Goal: Navigation & Orientation: Find specific page/section

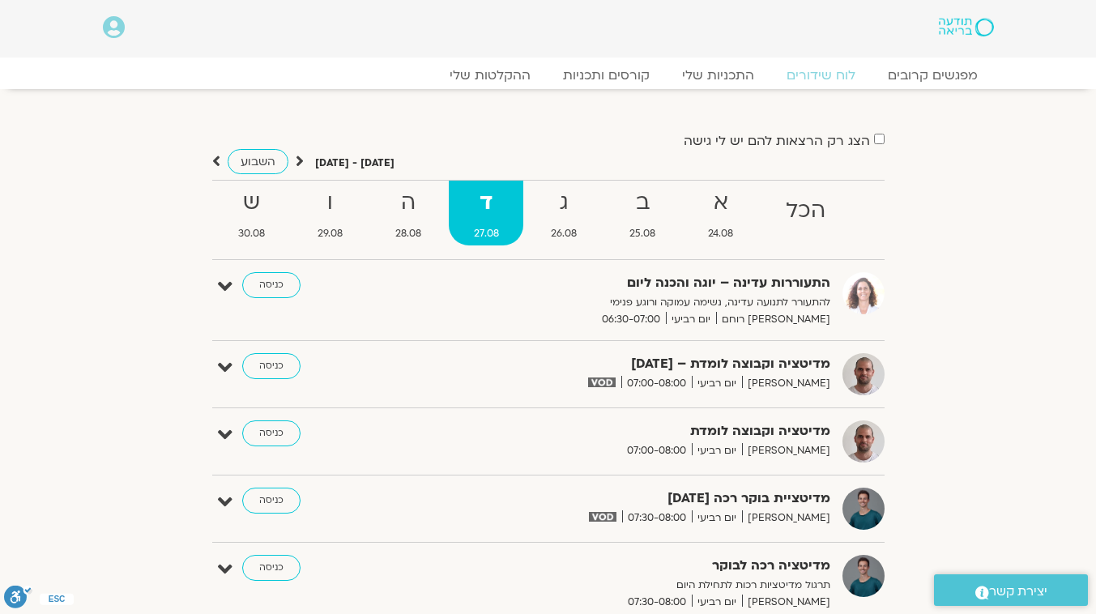
click at [692, 459] on span "07:00-08:00" at bounding box center [656, 450] width 70 height 17
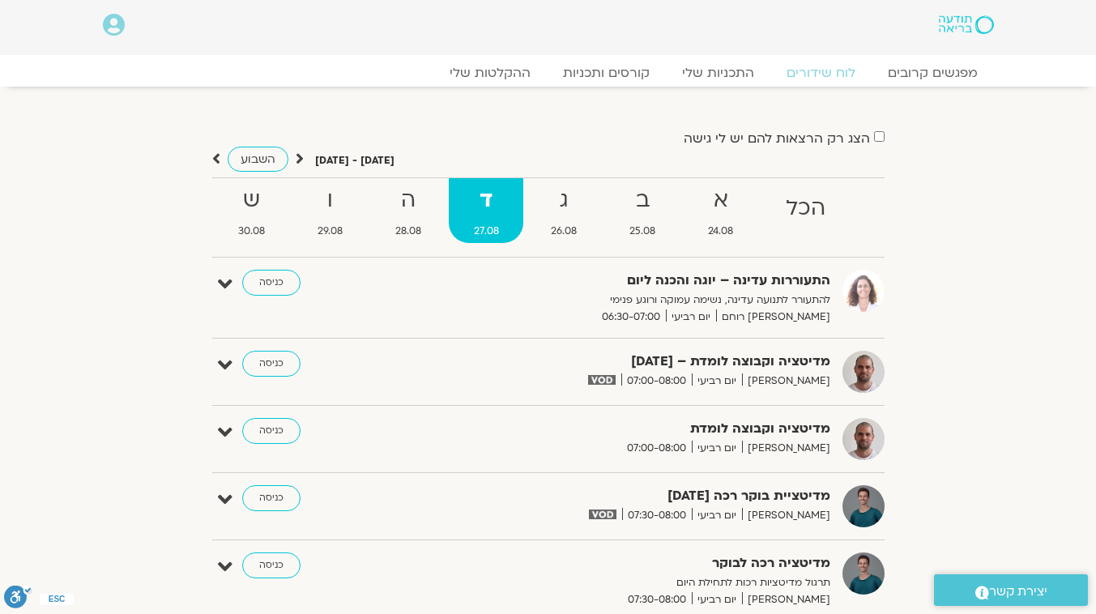
scroll to position [2, 0]
click at [218, 159] on icon at bounding box center [216, 159] width 8 height 16
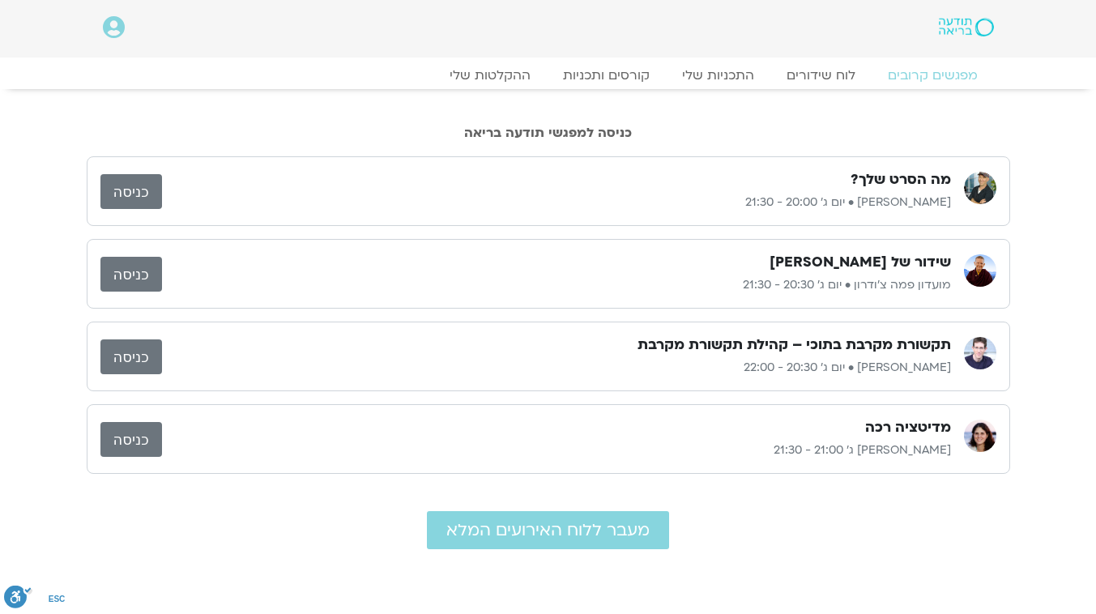
click at [124, 358] on link "כניסה" at bounding box center [131, 356] width 62 height 35
click at [142, 361] on link "כניסה" at bounding box center [131, 356] width 62 height 35
click at [819, 74] on link "לוח שידורים" at bounding box center [821, 75] width 122 height 19
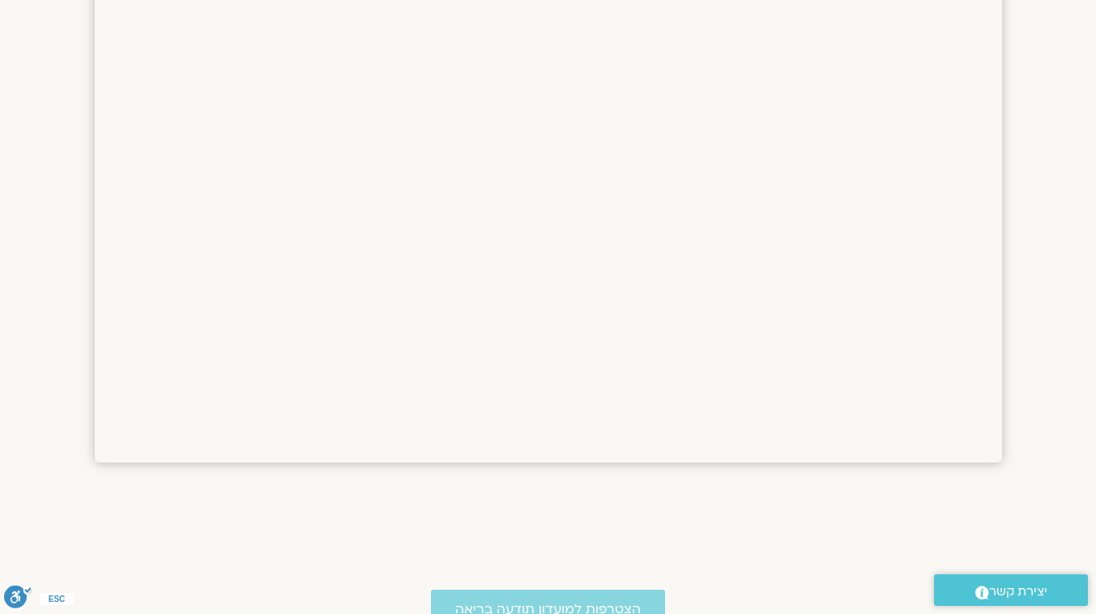
scroll to position [2539, 0]
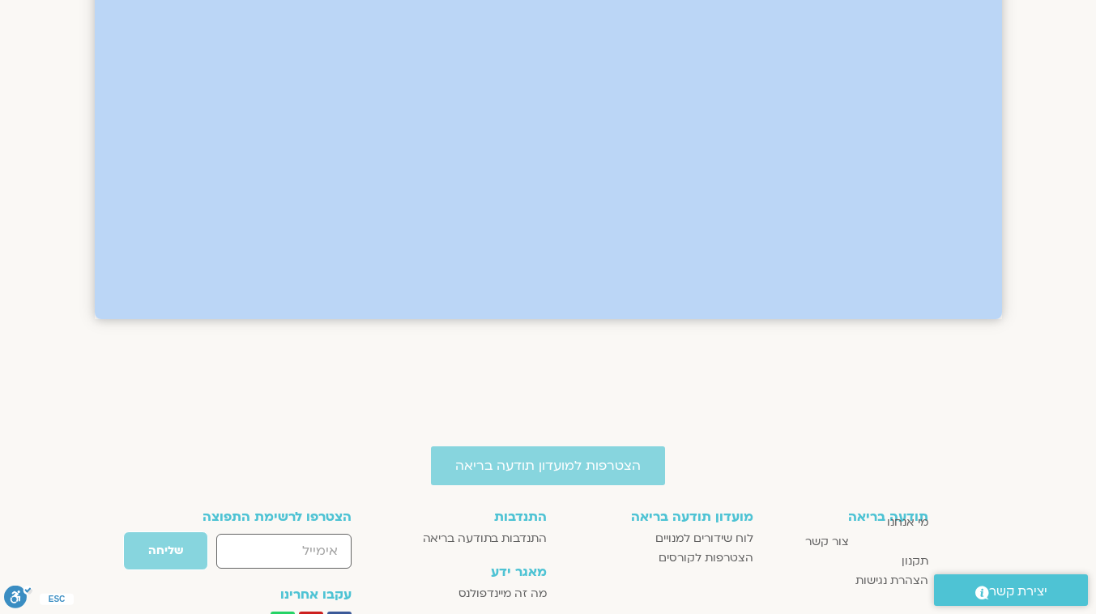
drag, startPoint x: 1082, startPoint y: 481, endPoint x: 1013, endPoint y: 198, distance: 291.0
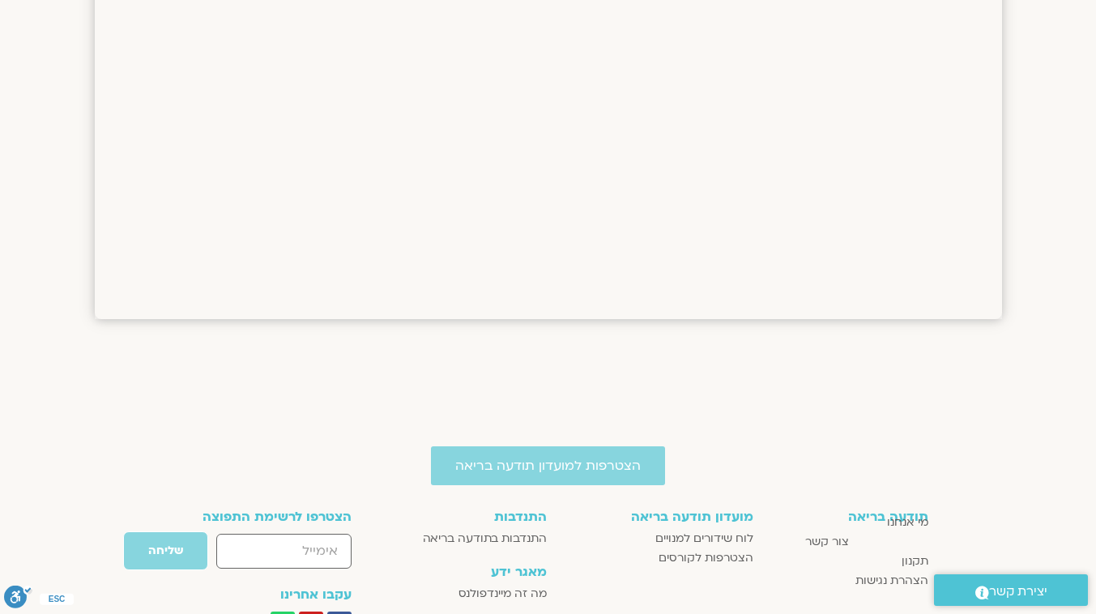
click at [415, 399] on div "הצטרפות למועדון תודעה בריאה תודעה בריאה מי אנחנו צור קשר תקנון הצהרת נגישות מוע…" at bounding box center [548, 615] width 1096 height 484
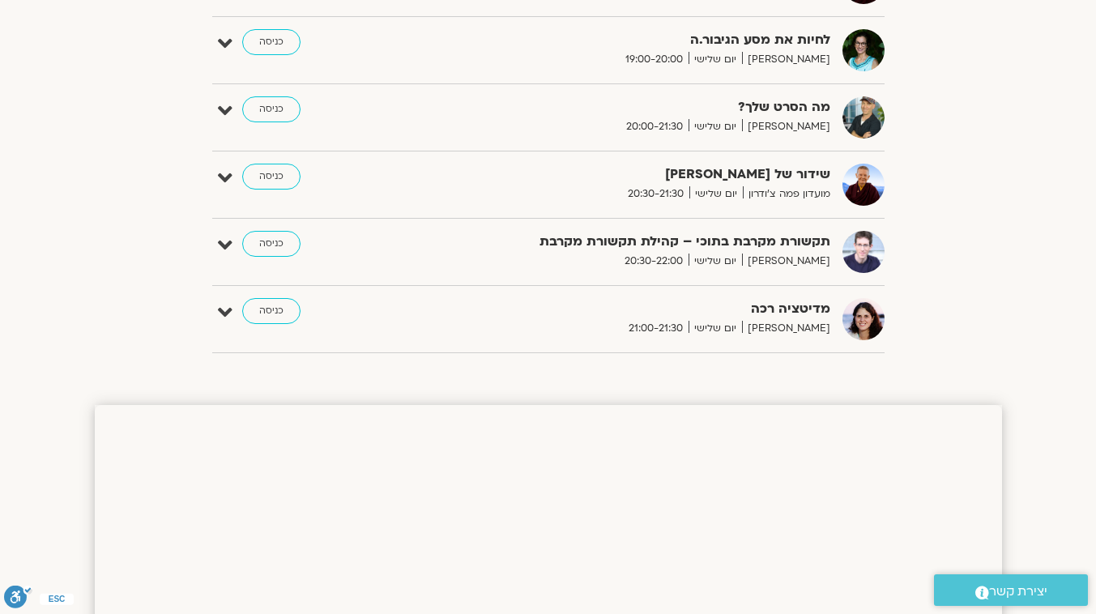
scroll to position [1218, 0]
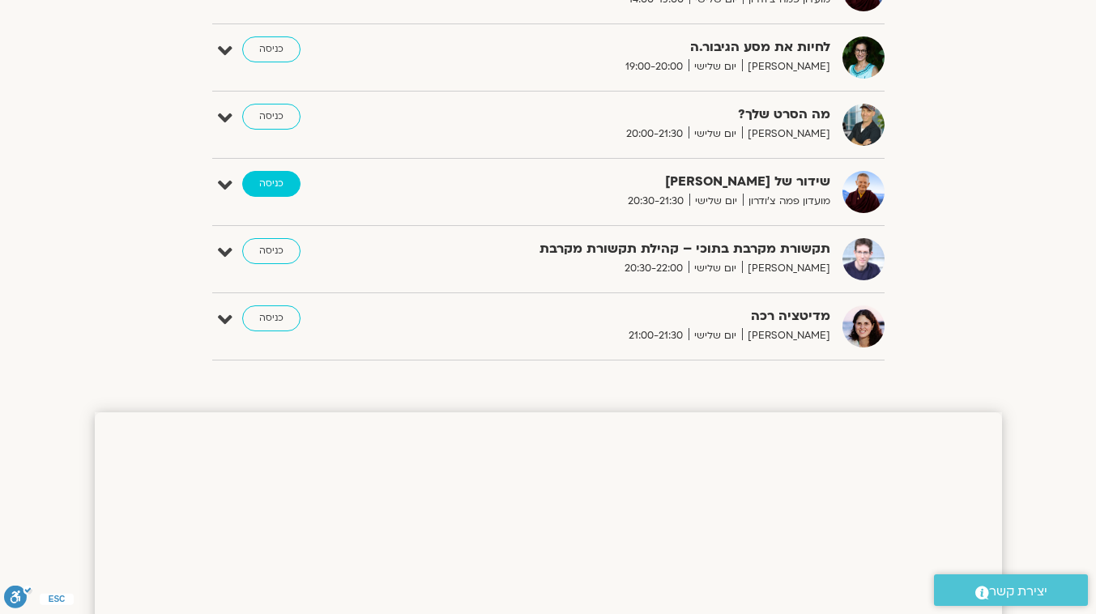
click at [267, 181] on link "כניסה" at bounding box center [271, 184] width 58 height 26
